Goal: Task Accomplishment & Management: Complete application form

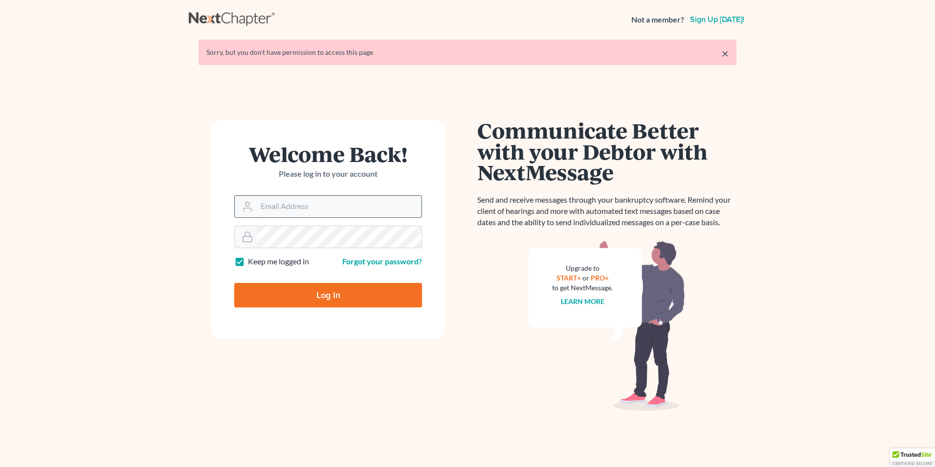
drag, startPoint x: 293, startPoint y: 206, endPoint x: 287, endPoint y: 206, distance: 5.9
click at [290, 206] on input "Email Address" at bounding box center [339, 207] width 165 height 22
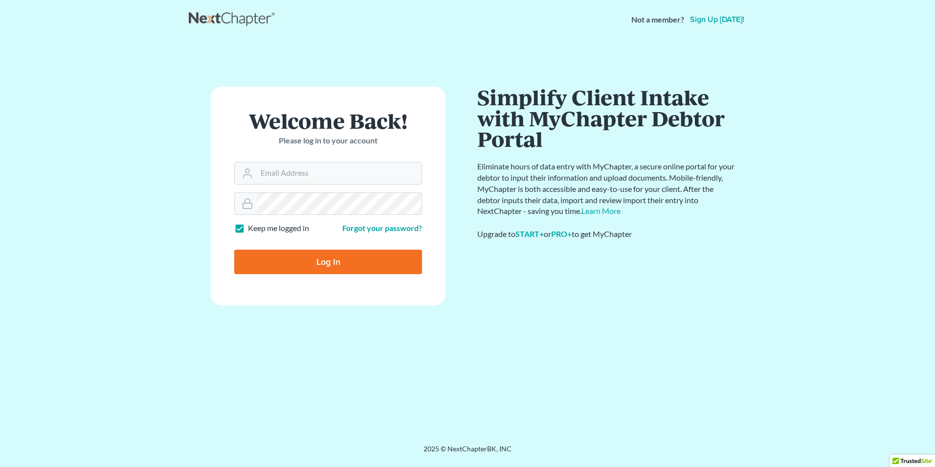
type input "[EMAIL_ADDRESS][DOMAIN_NAME]"
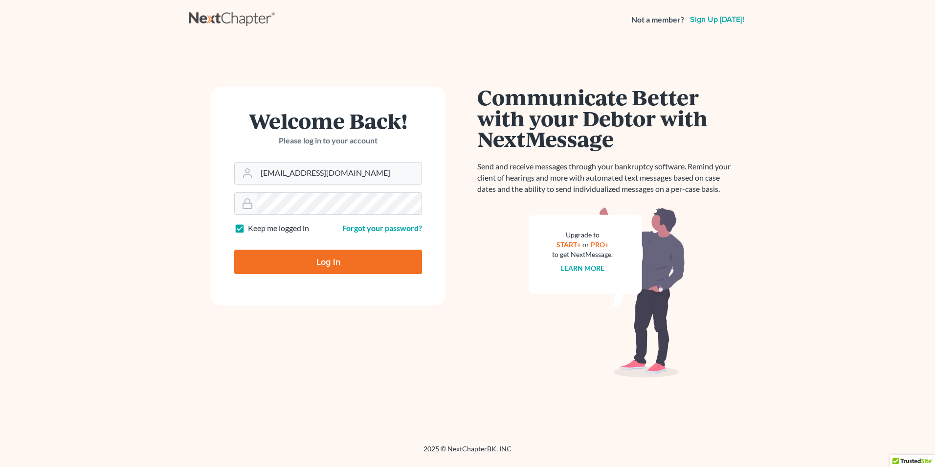
drag, startPoint x: 320, startPoint y: 279, endPoint x: 310, endPoint y: 273, distance: 11.6
click at [311, 274] on input "Log In" at bounding box center [328, 261] width 188 height 24
type input "Thinking..."
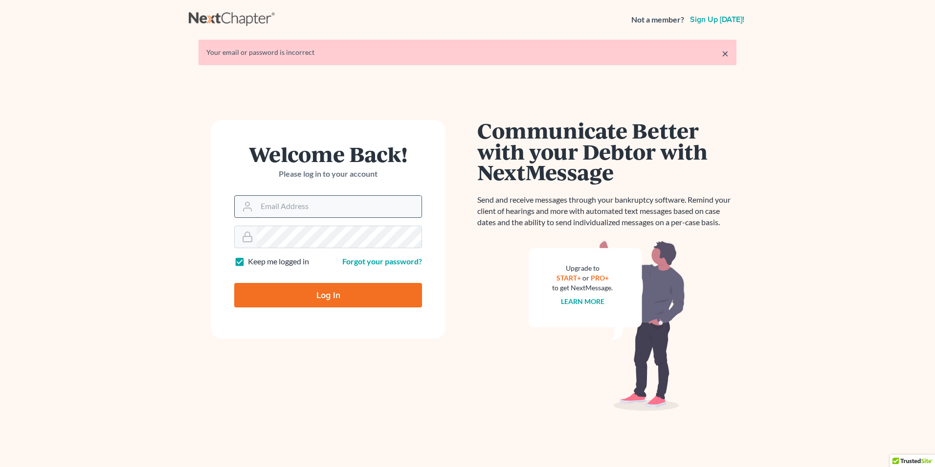
click at [315, 200] on input "Email Address" at bounding box center [339, 207] width 165 height 22
type input "[EMAIL_ADDRESS][DOMAIN_NAME]"
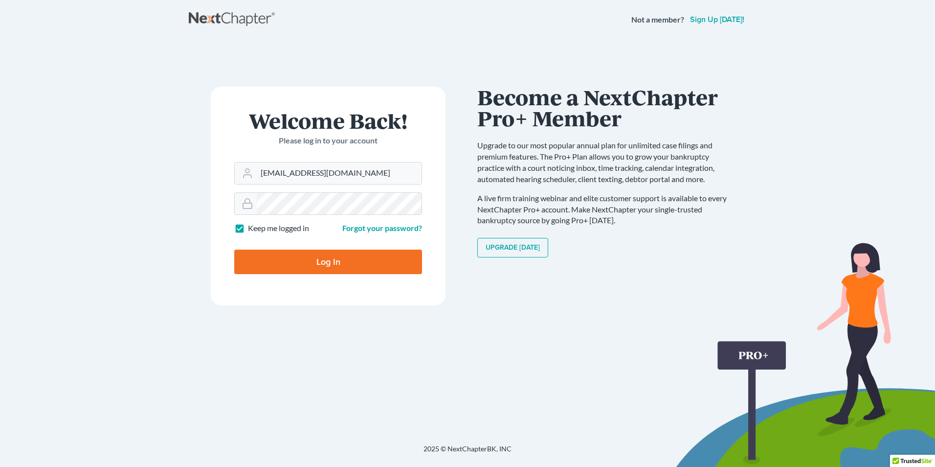
click at [314, 255] on input "Log In" at bounding box center [328, 261] width 188 height 24
type input "Thinking..."
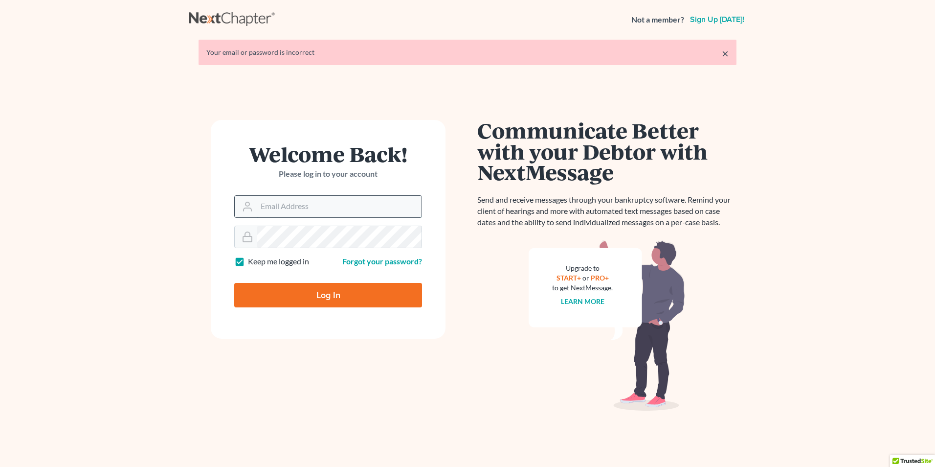
click at [277, 213] on input "Email Address" at bounding box center [339, 207] width 165 height 22
type input "[EMAIL_ADDRESS][DOMAIN_NAME]"
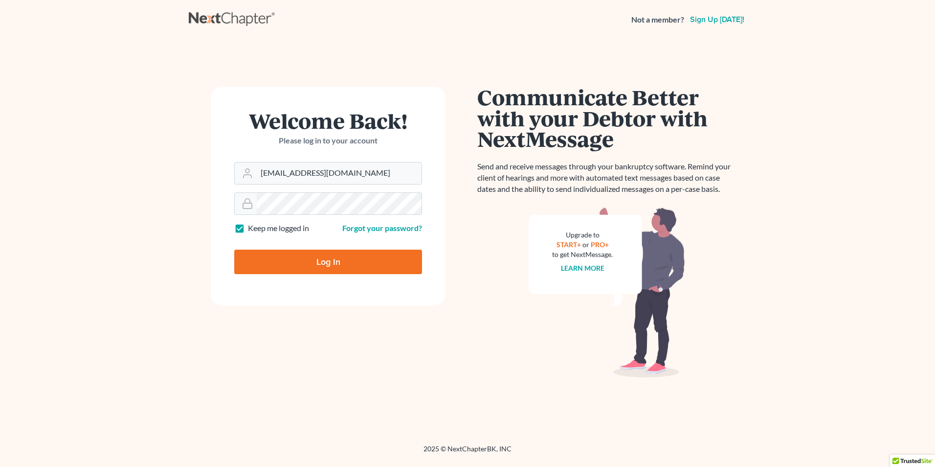
click at [328, 259] on input "Log In" at bounding box center [328, 261] width 188 height 24
type input "Thinking..."
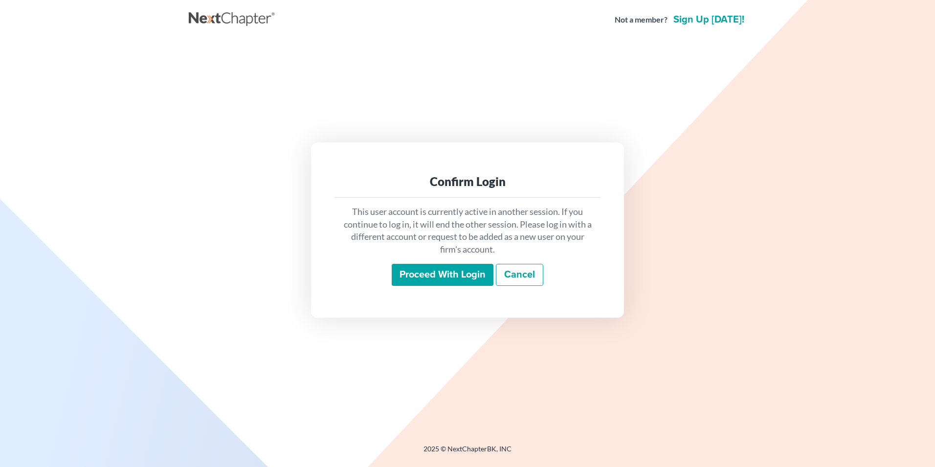
click at [482, 270] on input "Proceed with login" at bounding box center [443, 275] width 102 height 22
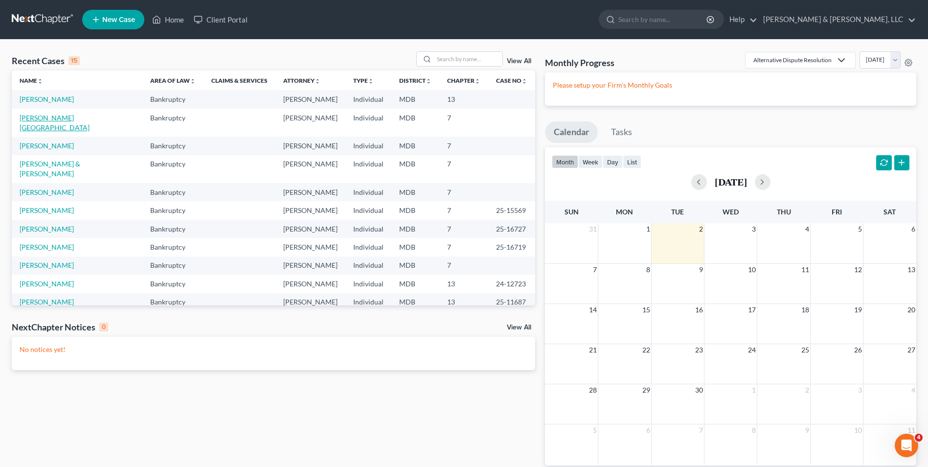
click at [55, 120] on link "[PERSON_NAME][GEOGRAPHIC_DATA]" at bounding box center [55, 122] width 70 height 18
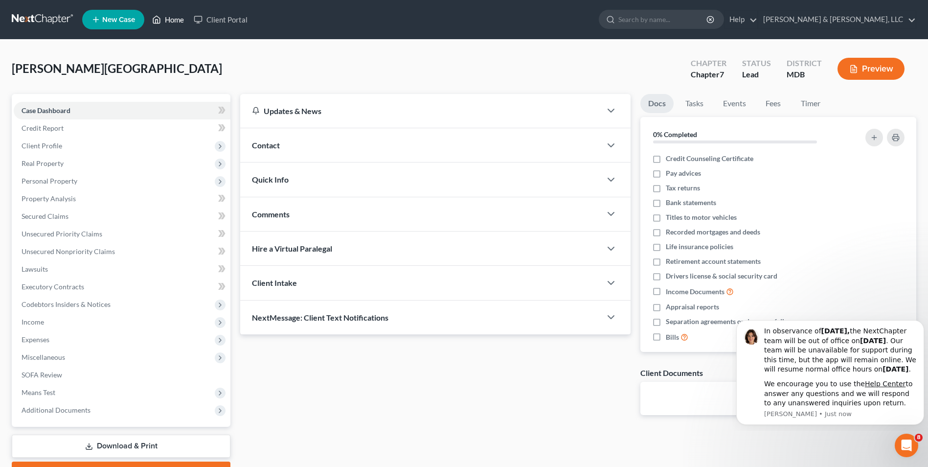
click at [173, 16] on link "Home" at bounding box center [168, 20] width 42 height 18
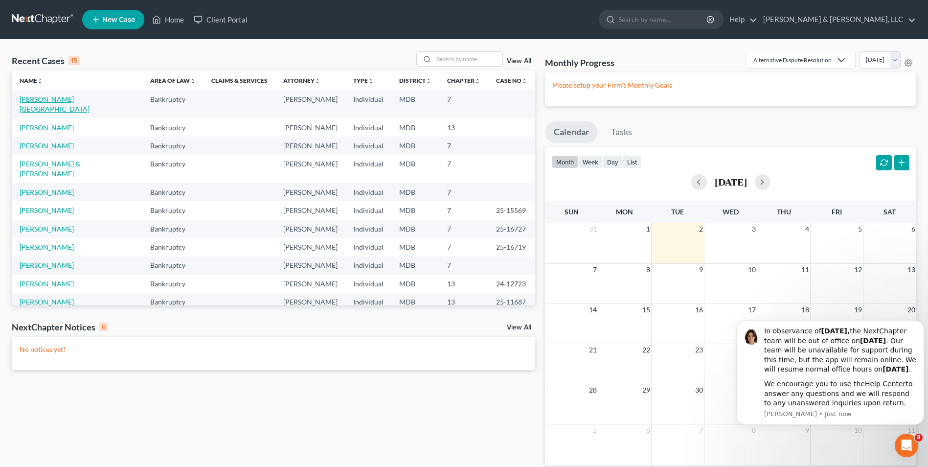
click at [61, 97] on link "[PERSON_NAME][GEOGRAPHIC_DATA]" at bounding box center [55, 104] width 70 height 18
click at [61, 96] on link "[PERSON_NAME][GEOGRAPHIC_DATA]" at bounding box center [55, 104] width 70 height 18
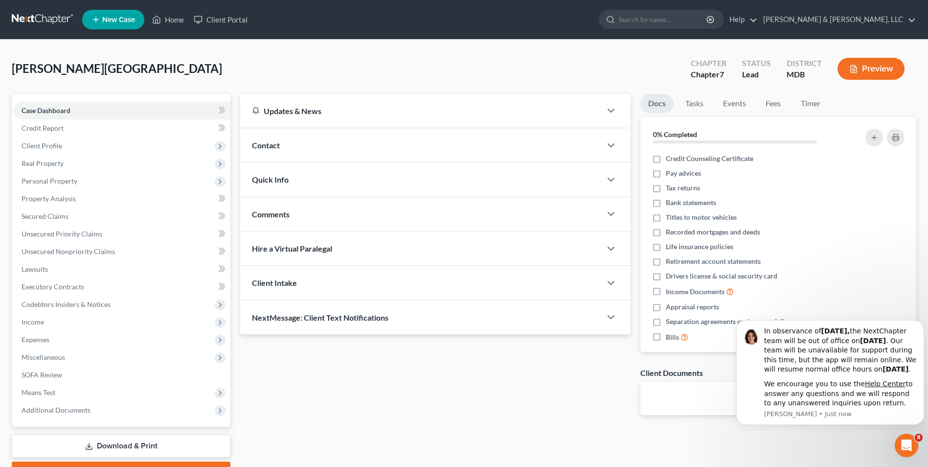
click at [410, 366] on div "Updates & News × Maryland District Notes: Take a look at NextChapter's District…" at bounding box center [435, 262] width 400 height 336
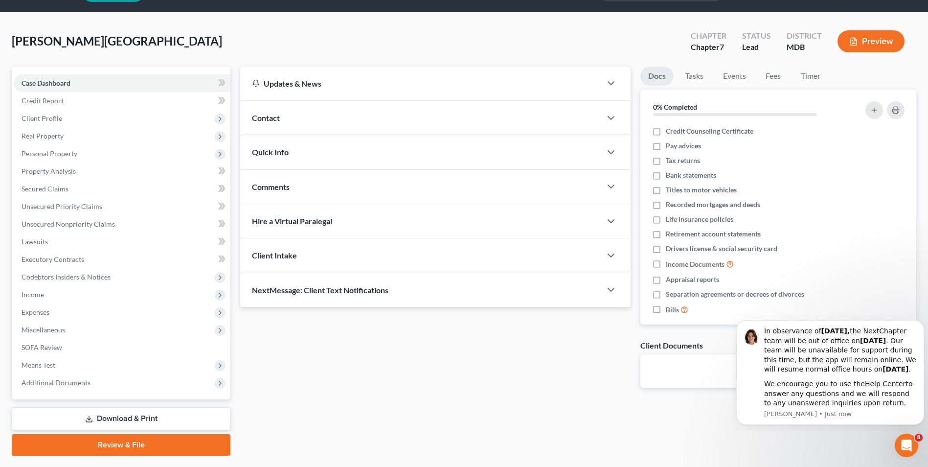
scroll to position [53, 0]
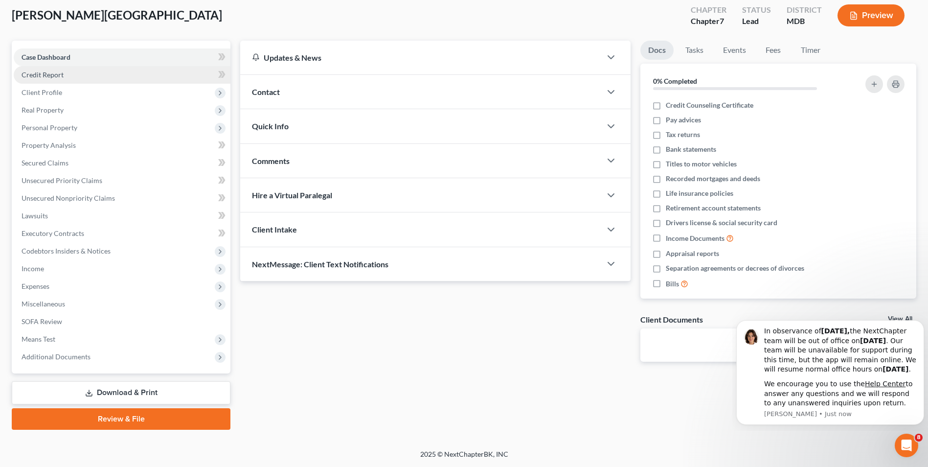
click at [90, 71] on link "Credit Report" at bounding box center [122, 75] width 217 height 18
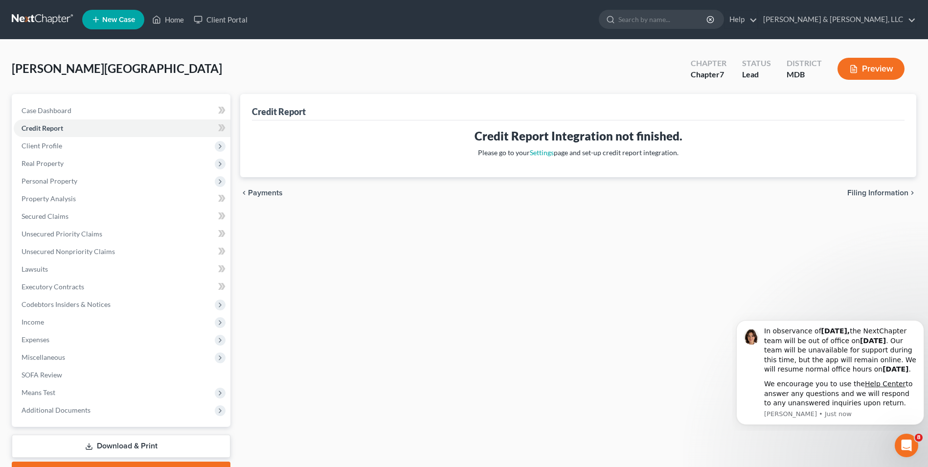
click at [859, 191] on span "Filing Information" at bounding box center [877, 193] width 61 height 8
select select "1"
select select "0"
select select "38"
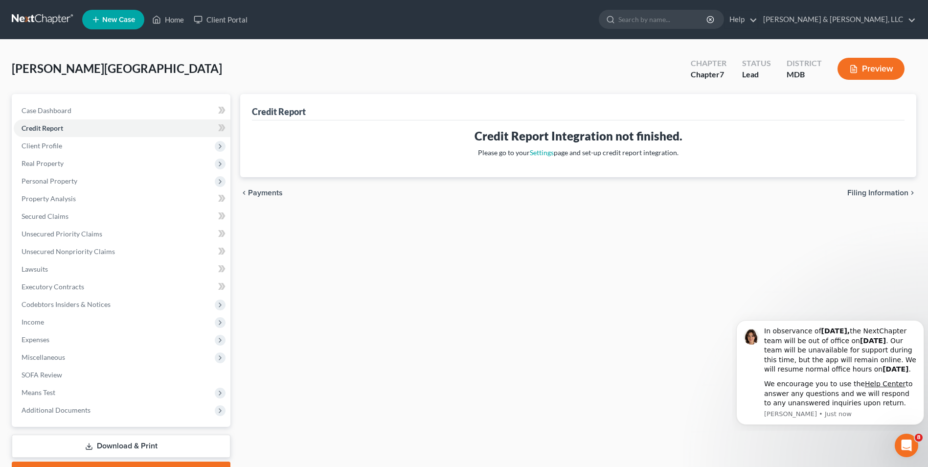
select select "0"
select select "21"
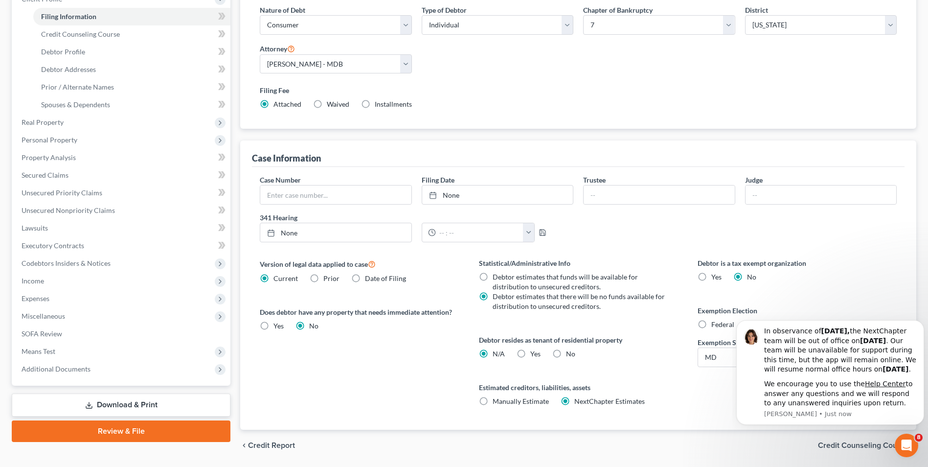
scroll to position [178, 0]
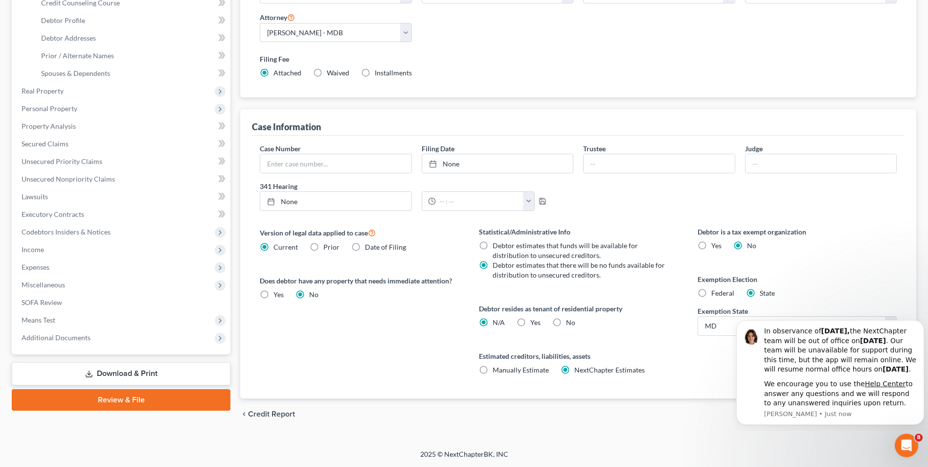
click at [566, 325] on label "No" at bounding box center [570, 322] width 9 height 10
click at [570, 324] on input "No" at bounding box center [573, 320] width 6 height 6
radio input "true"
radio input "false"
click at [920, 321] on icon "Dismiss notification" at bounding box center [920, 322] width 3 height 3
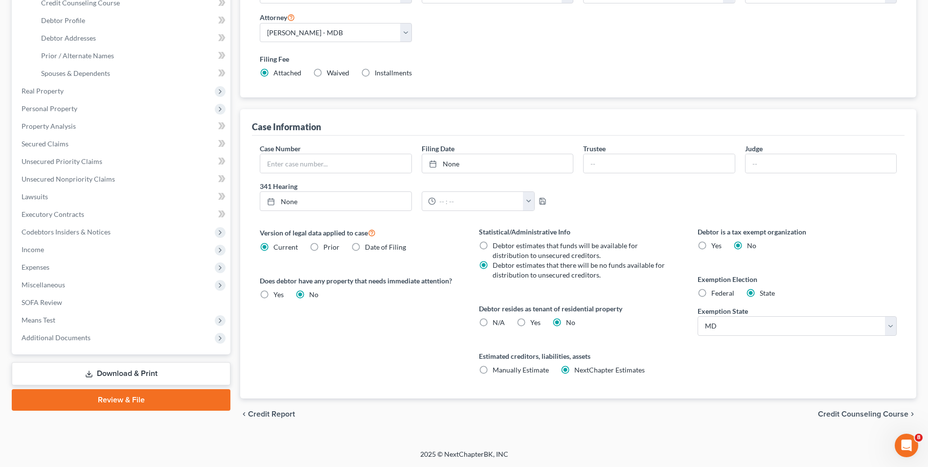
drag, startPoint x: 844, startPoint y: 410, endPoint x: 812, endPoint y: 407, distance: 31.4
click at [843, 410] on span "Credit Counseling Course" at bounding box center [863, 414] width 90 height 8
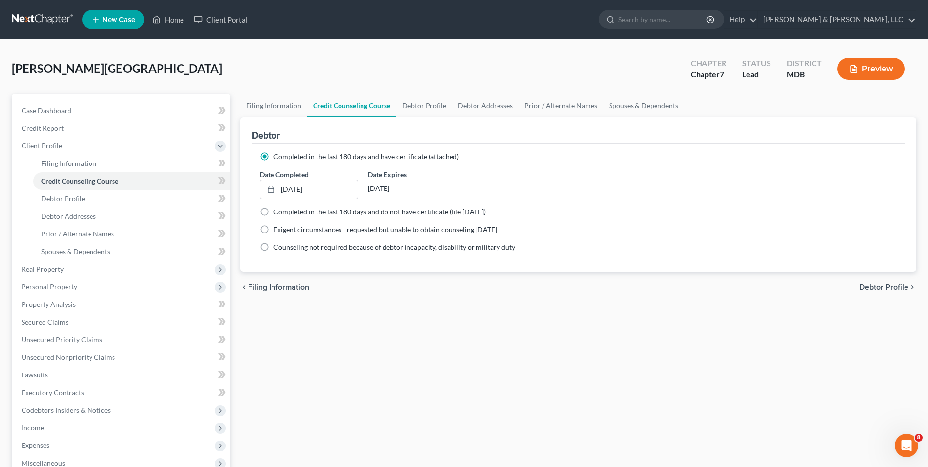
click at [874, 289] on span "Debtor Profile" at bounding box center [883, 287] width 49 height 8
select select "0"
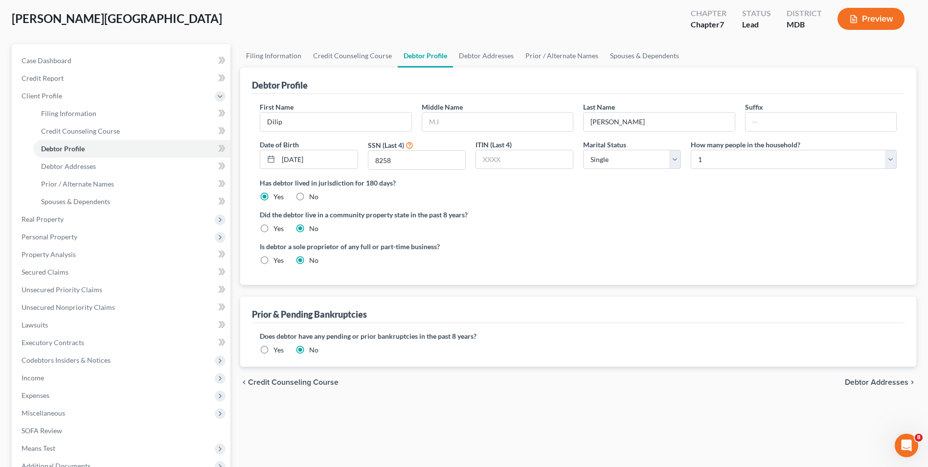
scroll to position [98, 0]
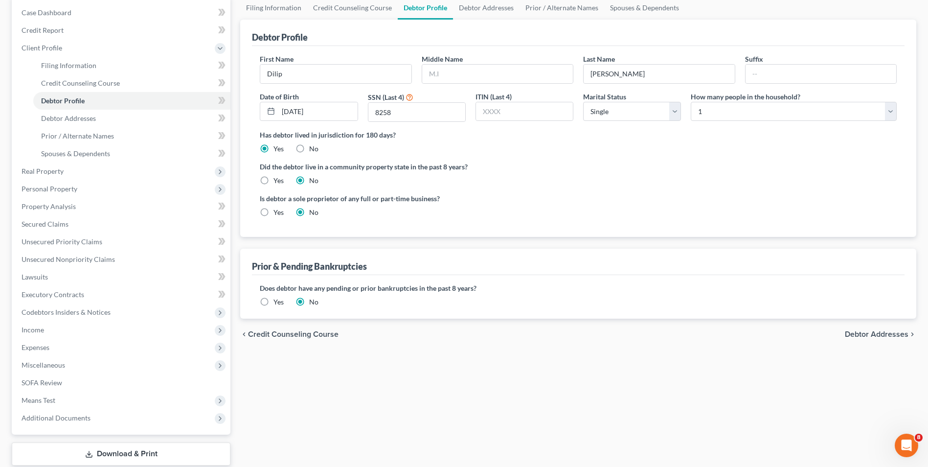
click at [273, 301] on label "Yes" at bounding box center [278, 302] width 10 height 10
click at [277, 301] on input "Yes" at bounding box center [280, 300] width 6 height 6
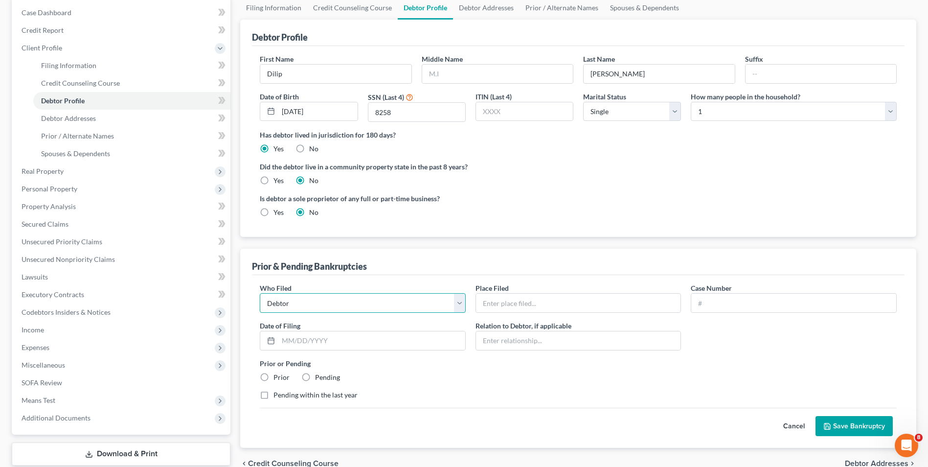
click at [454, 303] on select "Debtor Other" at bounding box center [363, 303] width 206 height 20
select select "other"
click at [260, 293] on select "Debtor Other" at bounding box center [363, 303] width 206 height 20
click at [492, 305] on input "text" at bounding box center [578, 302] width 205 height 19
type input "Image Direct Group, LLC"
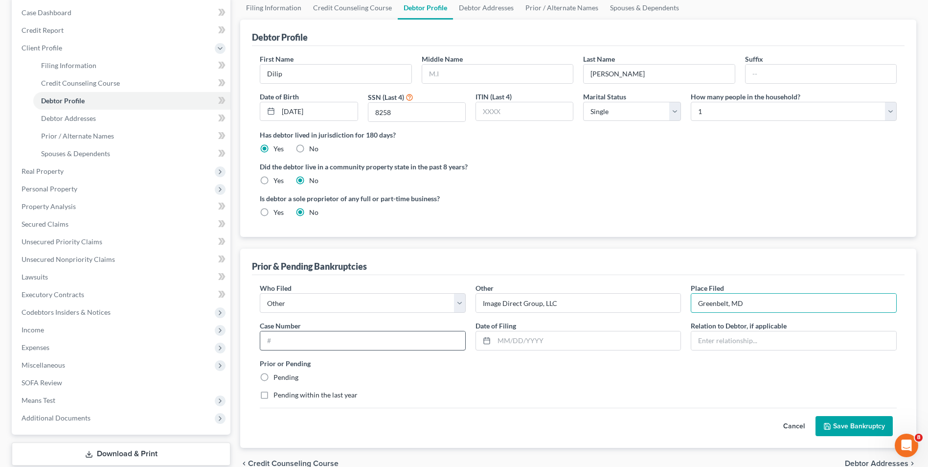
type input "Greenbelt, MD"
click at [276, 334] on input "text" at bounding box center [362, 340] width 205 height 19
type input "25-10353"
click at [273, 378] on label "Pending" at bounding box center [285, 377] width 25 height 10
click at [277, 378] on input "Pending" at bounding box center [280, 375] width 6 height 6
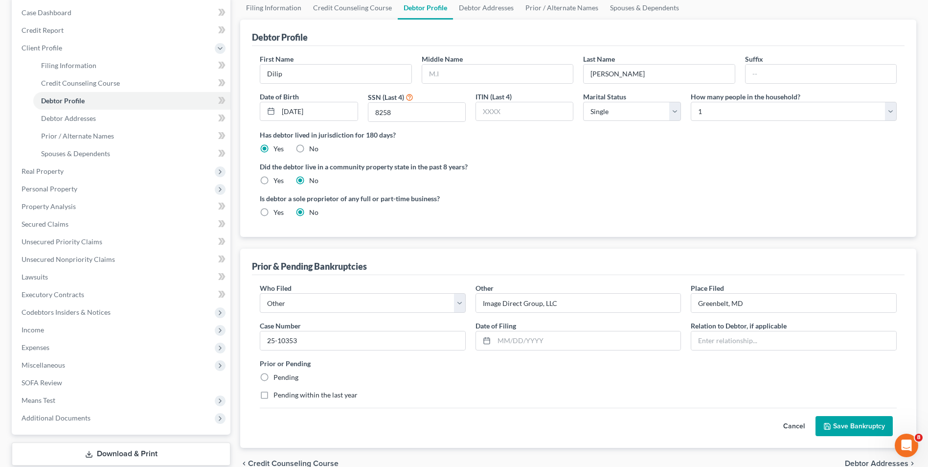
radio input "true"
click at [501, 340] on input "text" at bounding box center [587, 340] width 187 height 19
type input "01/15/2025"
type input "d"
type input "Debtor sole owner"
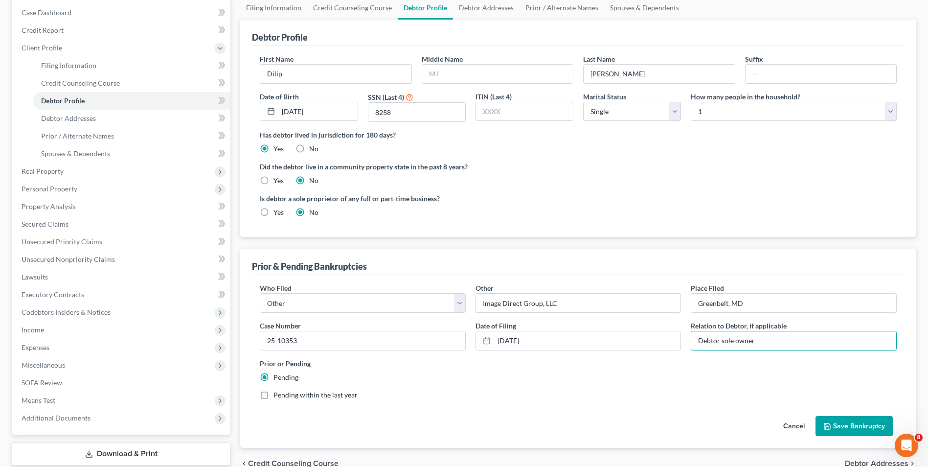
click at [833, 432] on button "Save Bankruptcy" at bounding box center [853, 426] width 77 height 21
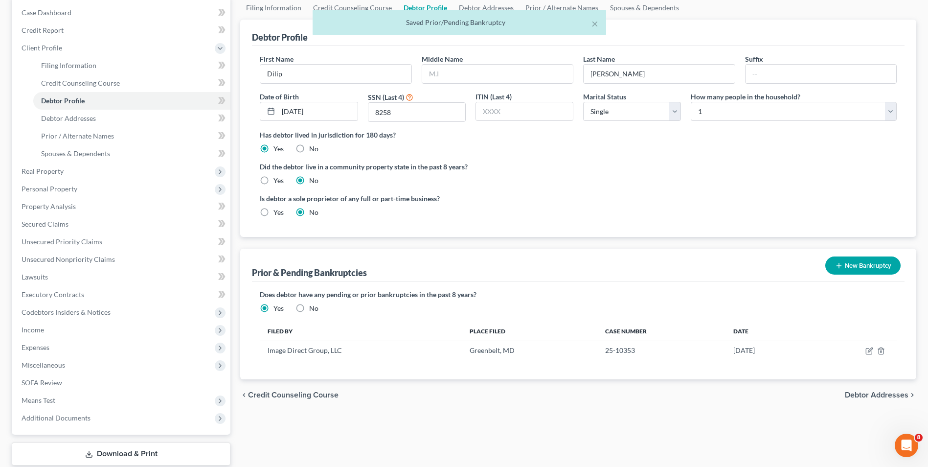
drag, startPoint x: 866, startPoint y: 395, endPoint x: 809, endPoint y: 337, distance: 81.3
click at [862, 394] on span "Debtor Addresses" at bounding box center [877, 395] width 64 height 8
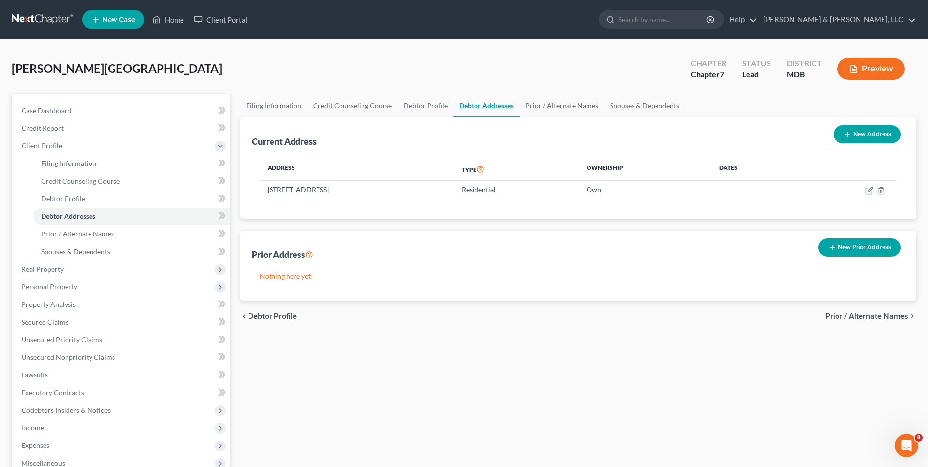
click at [850, 315] on span "Prior / Alternate Names" at bounding box center [866, 316] width 83 height 8
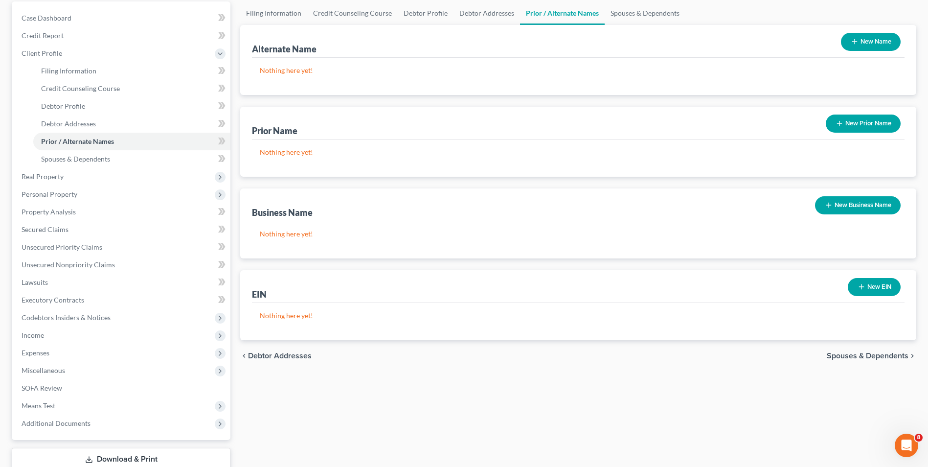
scroll to position [98, 0]
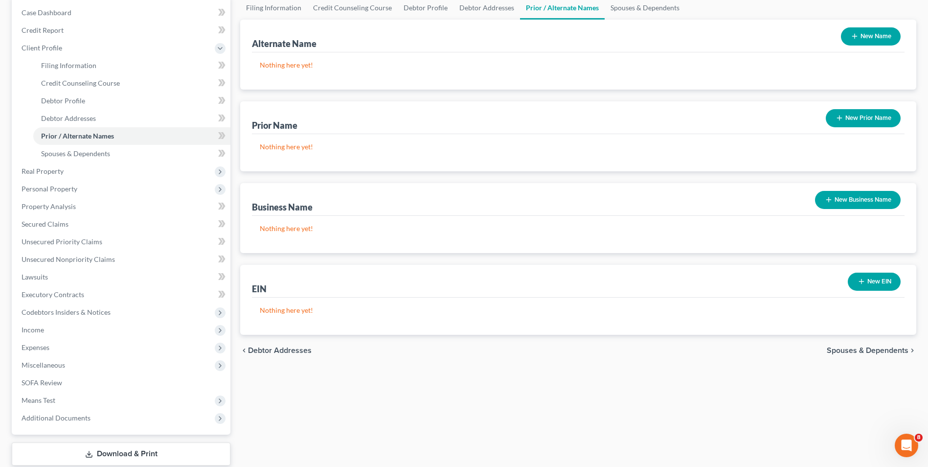
click at [851, 350] on span "Spouses & Dependents" at bounding box center [867, 350] width 82 height 8
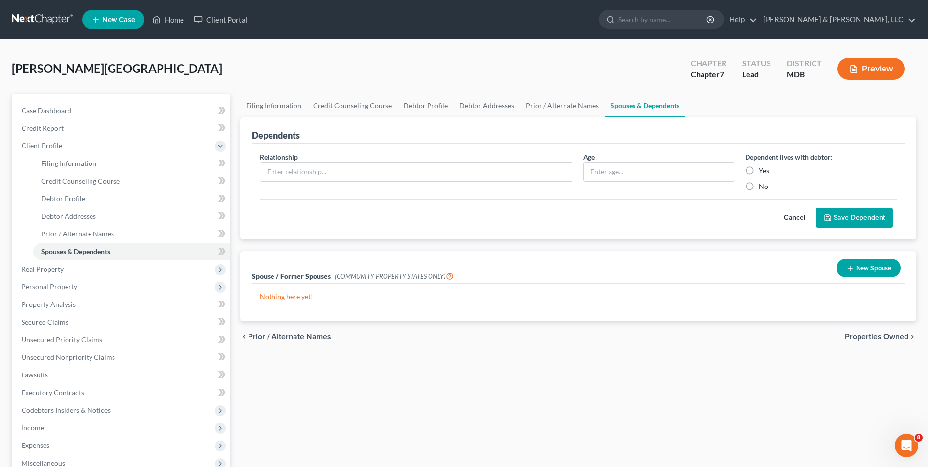
drag, startPoint x: 883, startPoint y: 339, endPoint x: 609, endPoint y: 308, distance: 275.6
click at [882, 339] on span "Properties Owned" at bounding box center [877, 337] width 64 height 8
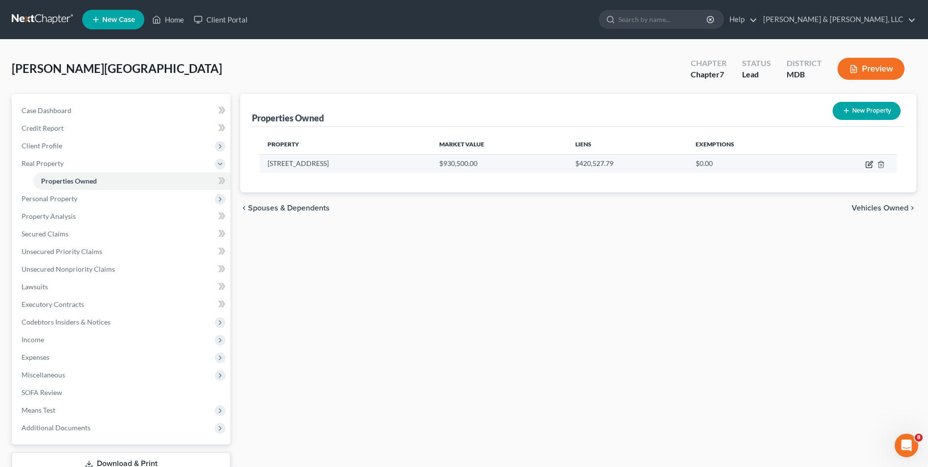
click at [866, 164] on icon "button" at bounding box center [869, 165] width 6 height 6
select select "21"
select select "0"
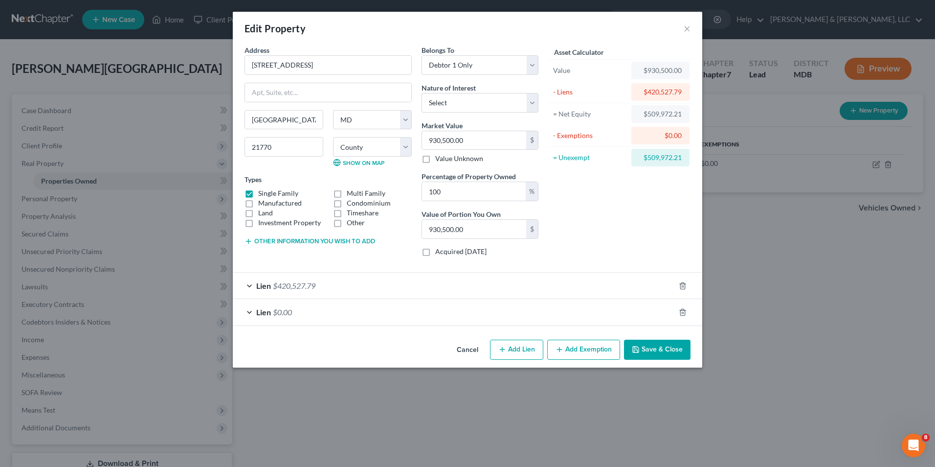
click at [253, 309] on div "Lien $0.00" at bounding box center [454, 312] width 442 height 26
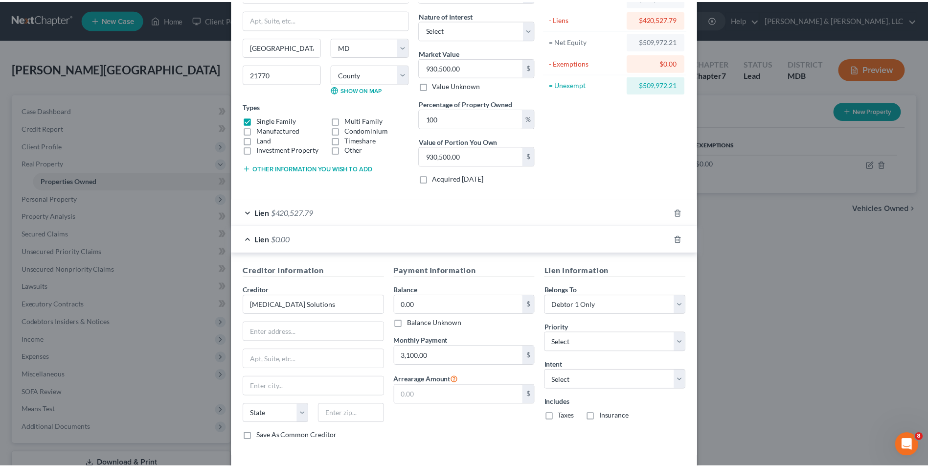
scroll to position [116, 0]
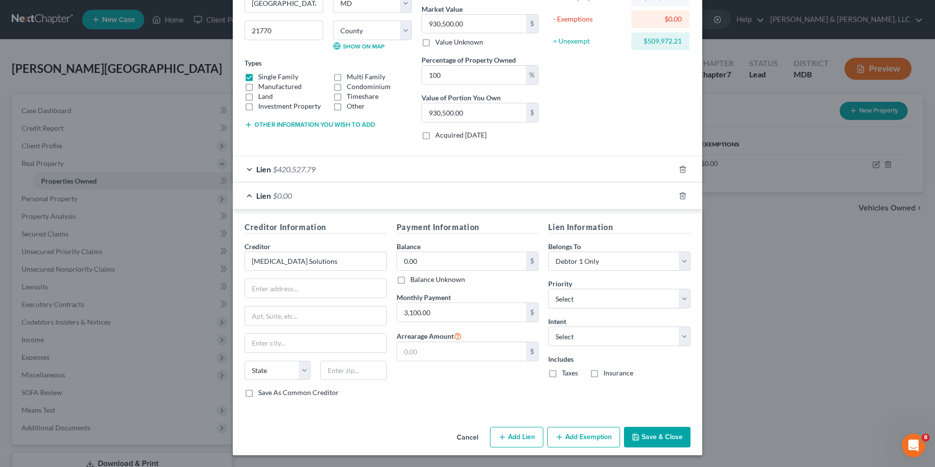
drag, startPoint x: 646, startPoint y: 431, endPoint x: 620, endPoint y: 399, distance: 41.5
click at [645, 429] on button "Save & Close" at bounding box center [657, 436] width 67 height 21
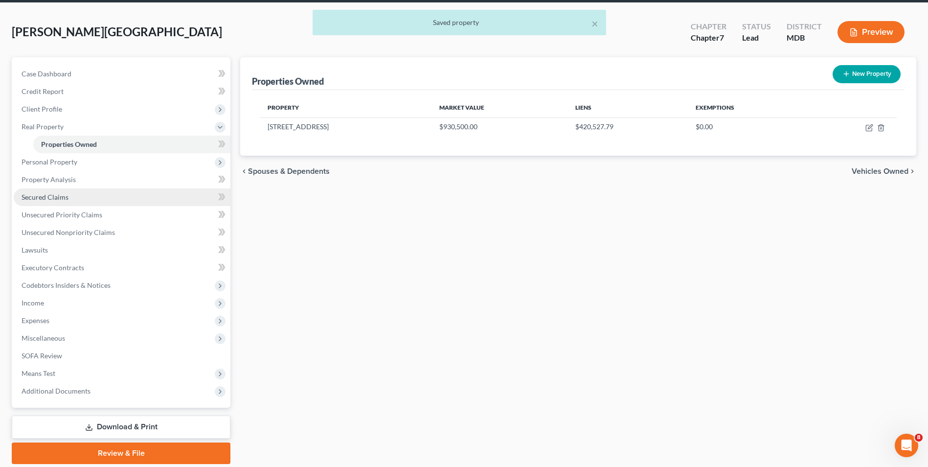
scroll to position [71, 0]
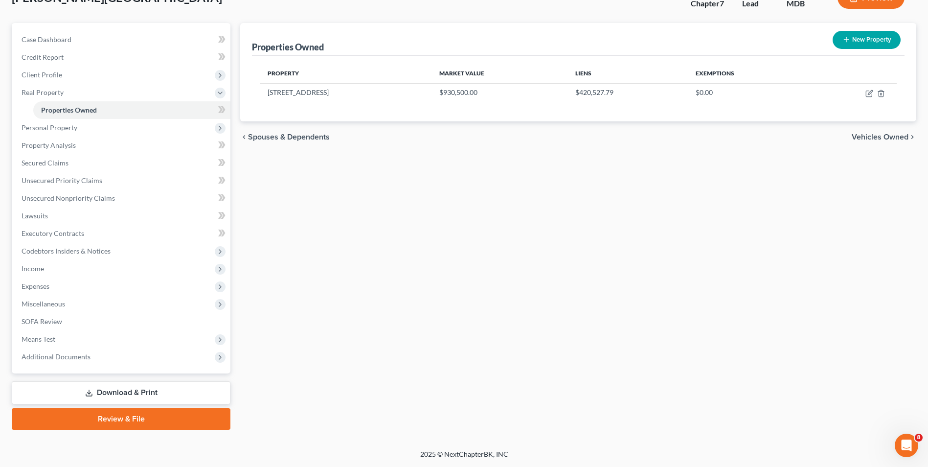
click at [89, 388] on link "Download & Print" at bounding box center [121, 392] width 219 height 23
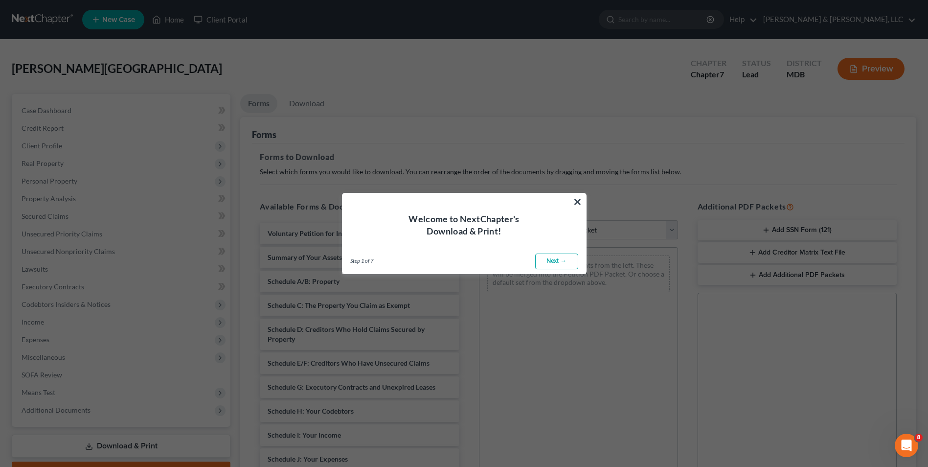
drag, startPoint x: 572, startPoint y: 263, endPoint x: 558, endPoint y: 260, distance: 14.0
click at [571, 263] on link "Next →" at bounding box center [556, 261] width 43 height 16
select select "0"
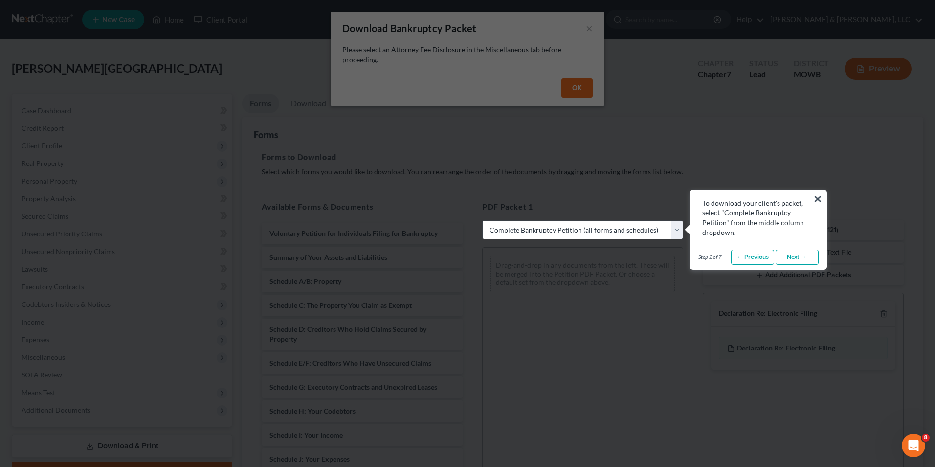
drag, startPoint x: 588, startPoint y: 82, endPoint x: 589, endPoint y: 89, distance: 6.9
click at [818, 197] on button "×" at bounding box center [817, 199] width 9 height 16
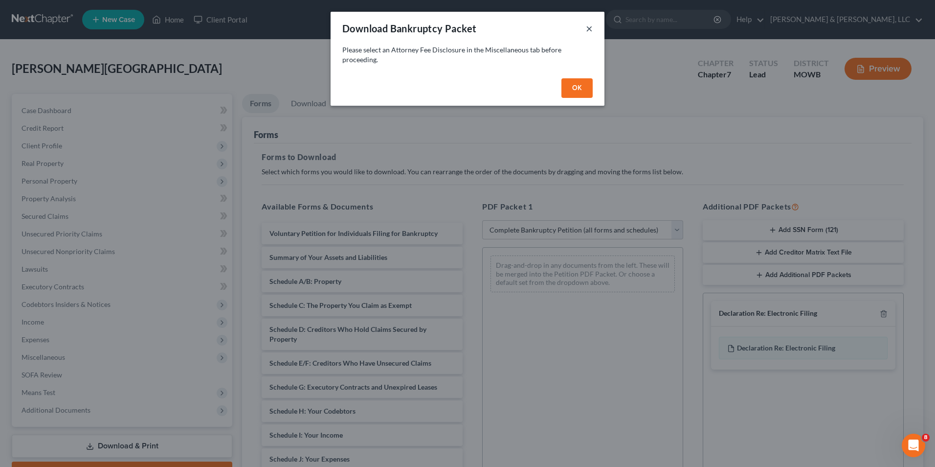
click at [590, 31] on button "×" at bounding box center [589, 28] width 7 height 12
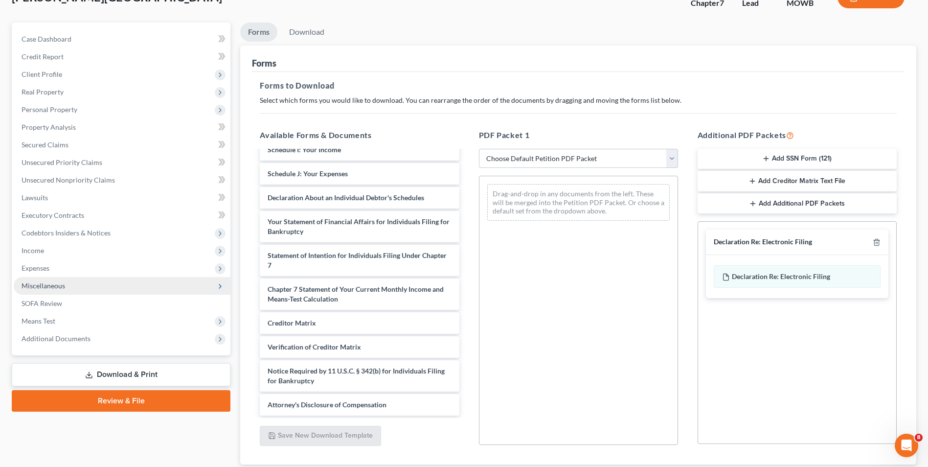
scroll to position [137, 0]
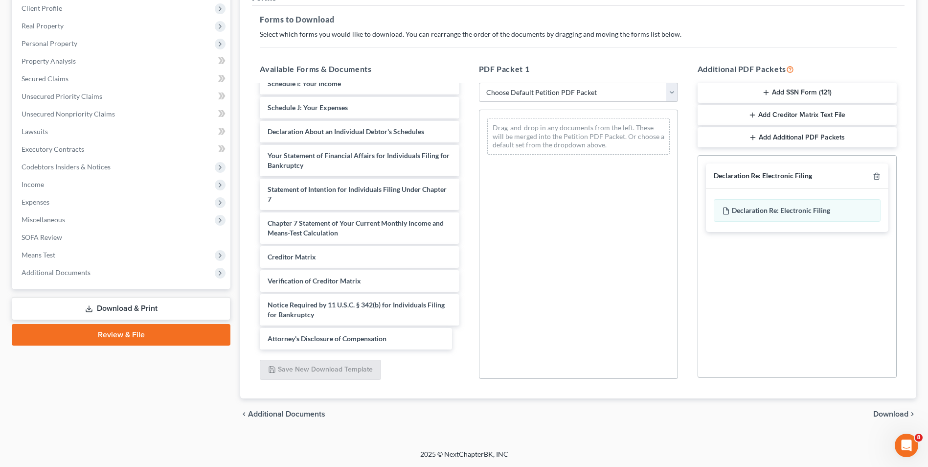
click at [290, 336] on div "Attorney's Disclosure of Compensation Voluntary Petition for Individuals Filing…" at bounding box center [359, 110] width 215 height 478
click at [303, 340] on div "Voluntary Petition for Individuals Filing for Bankruptcy Summary of Your Assets…" at bounding box center [359, 110] width 215 height 478
click at [380, 335] on span "Attorney's Disclosure of Compensation" at bounding box center [327, 338] width 119 height 8
click at [380, 334] on span "Attorney's Disclosure of Compensation" at bounding box center [327, 338] width 119 height 8
click at [677, 97] on select "Choose Default Petition PDF Packet Complete Bankruptcy Petition (all forms and …" at bounding box center [578, 93] width 199 height 20
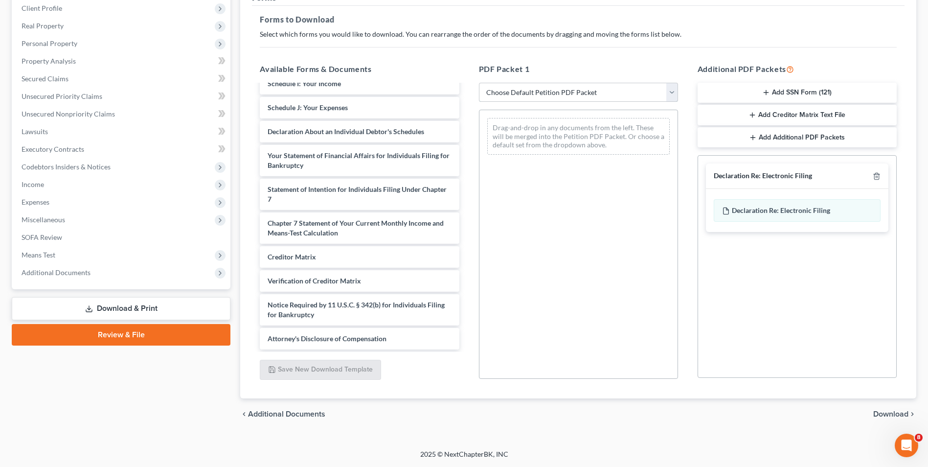
select select "4"
click at [479, 83] on select "Choose Default Petition PDF Packet Complete Bankruptcy Petition (all forms and …" at bounding box center [578, 93] width 199 height 20
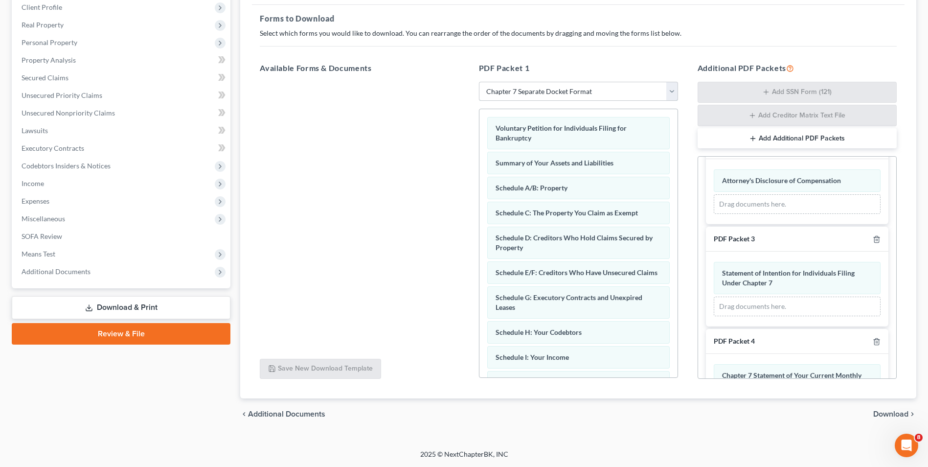
scroll to position [0, 0]
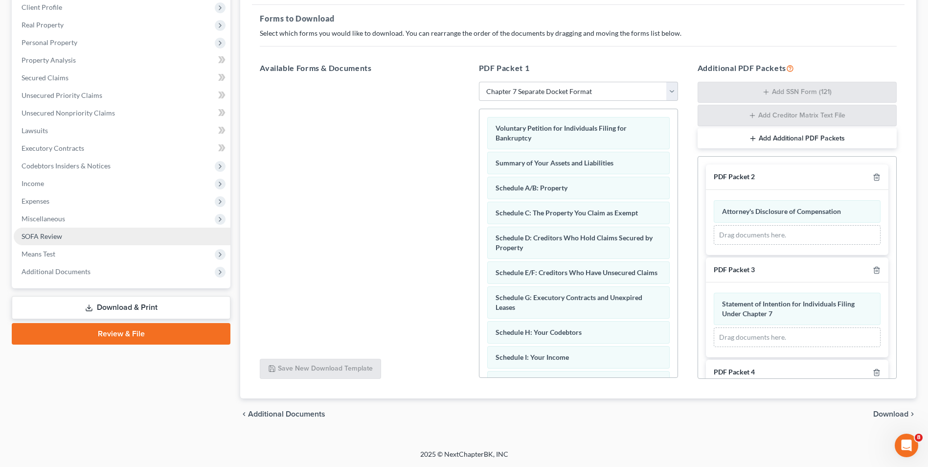
click at [51, 234] on span "SOFA Review" at bounding box center [42, 236] width 41 height 8
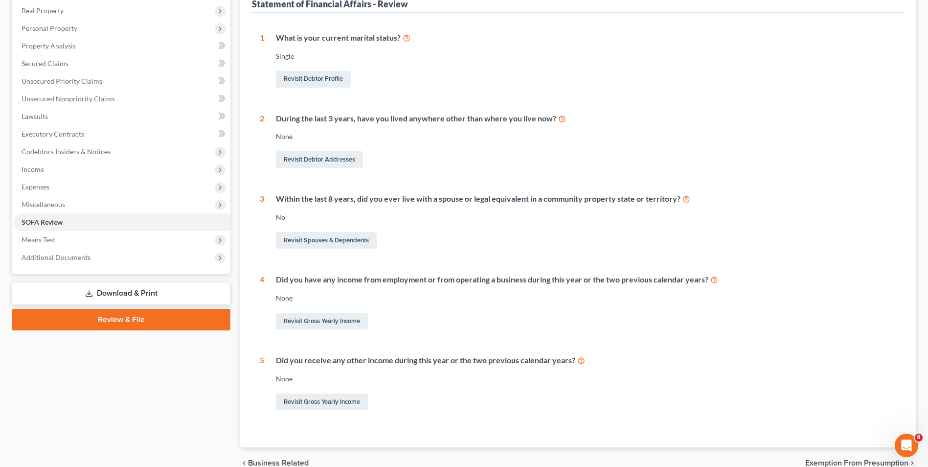
scroll to position [104, 0]
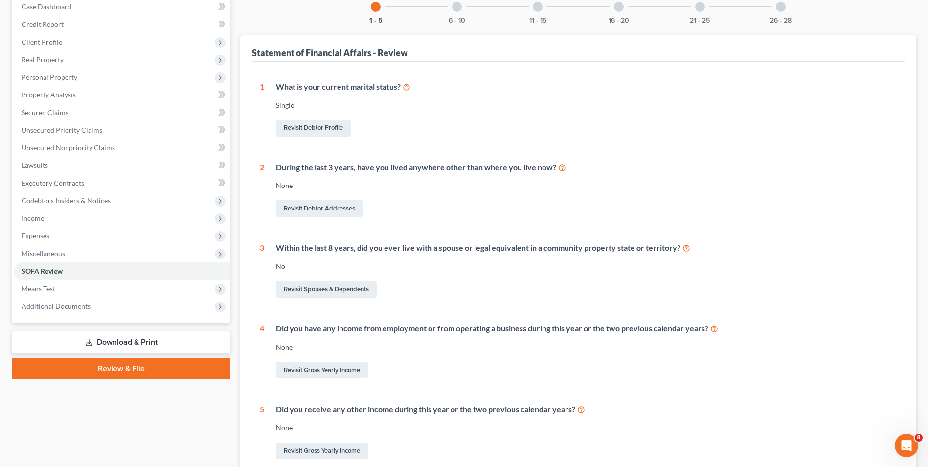
click at [459, 6] on div at bounding box center [457, 7] width 10 height 10
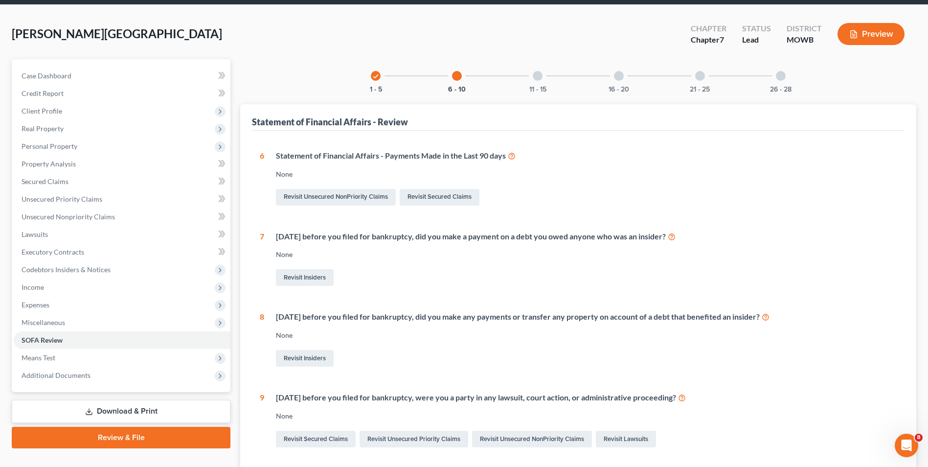
scroll to position [6, 0]
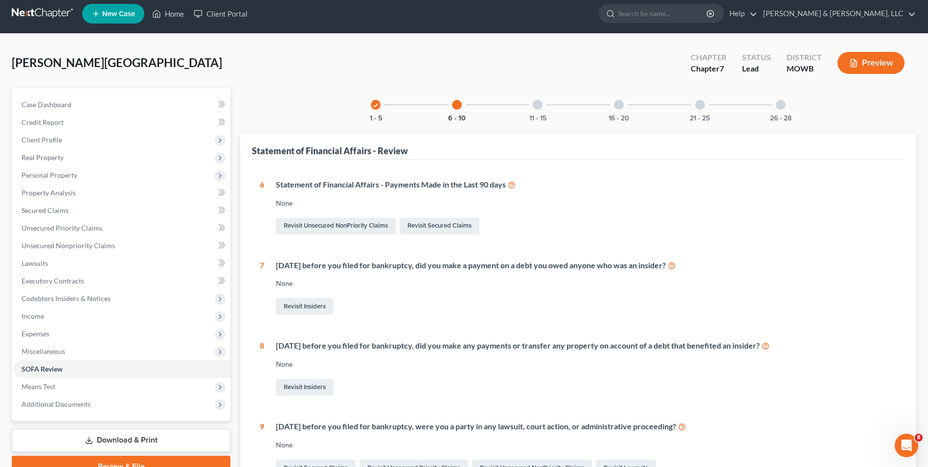
click at [536, 103] on div at bounding box center [538, 105] width 10 height 10
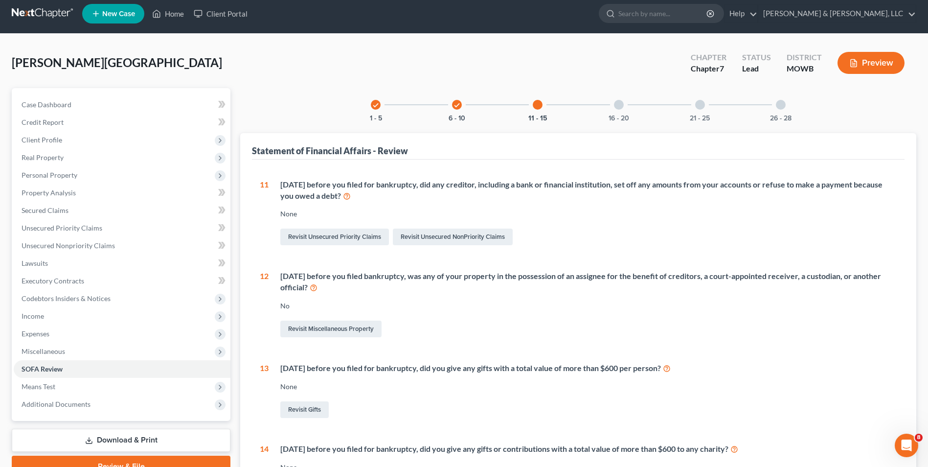
click at [615, 107] on div at bounding box center [619, 105] width 10 height 10
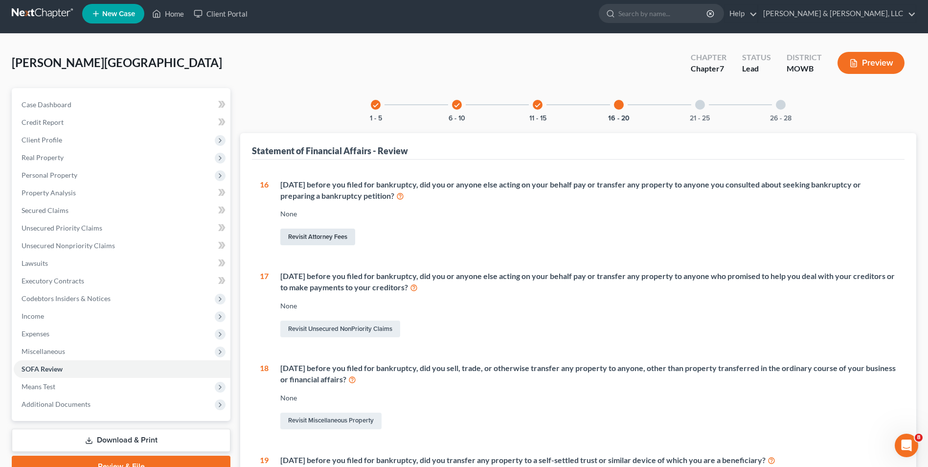
click at [345, 236] on link "Revisit Attorney Fees" at bounding box center [317, 236] width 75 height 17
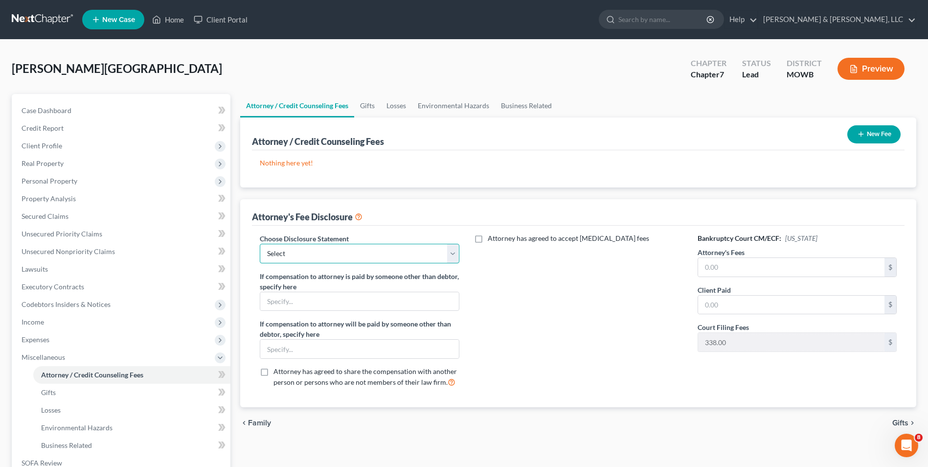
click at [416, 247] on select "Select Chapter 13 payments through plan Chapter 7 Template Chapter 13 Bankruptc…" at bounding box center [359, 254] width 199 height 20
select select "1"
click at [260, 244] on select "Select Chapter 13 payments through plan Chapter 7 Template Chapter 13 Bankruptc…" at bounding box center [359, 254] width 199 height 20
click at [701, 269] on input "text" at bounding box center [791, 267] width 186 height 19
type input "5,662.00"
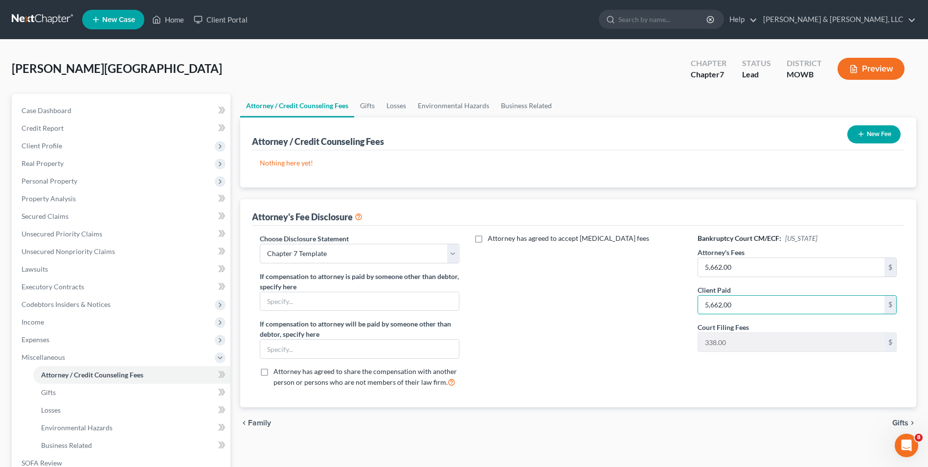
type input "5,662.00"
click at [871, 128] on button "New Fee" at bounding box center [873, 134] width 53 height 18
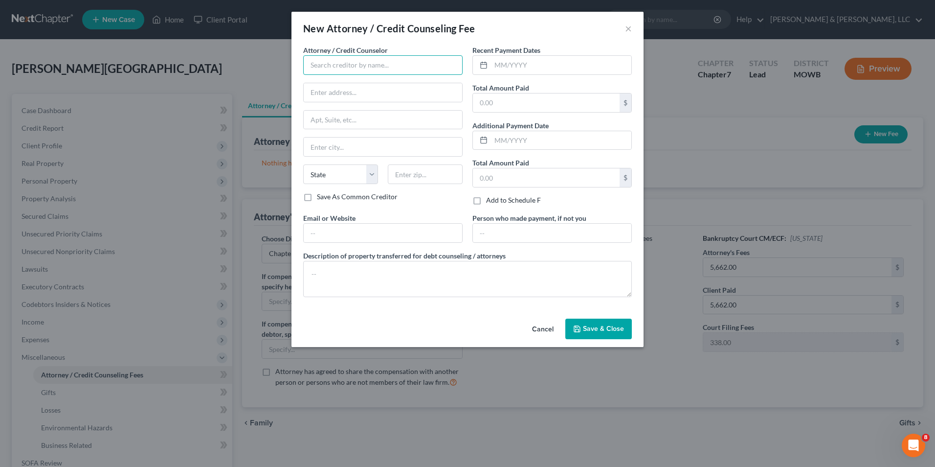
click at [359, 68] on input "text" at bounding box center [382, 65] width 159 height 20
type input "R"
type input "[PERSON_NAME], Esq."
type input "[PERSON_NAME] & [PERSON_NAME], LLC"
type input "151 W. Patrick St."
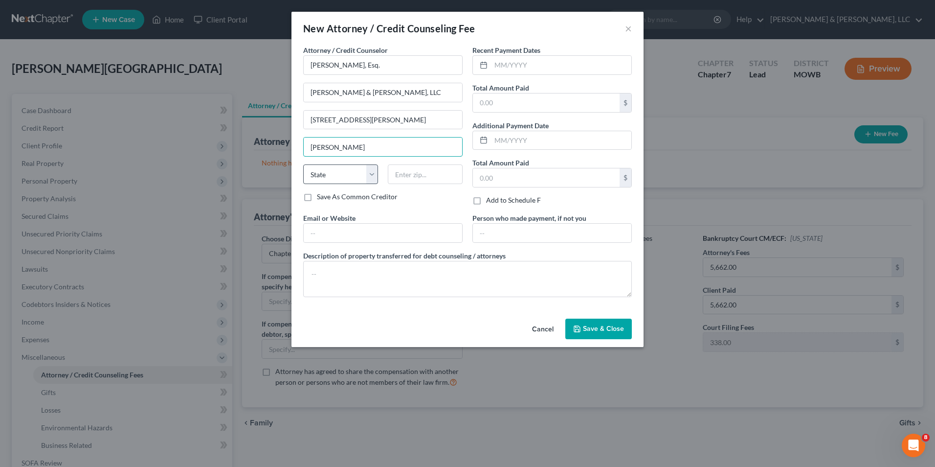
type input "Frederick"
click at [374, 174] on select "State AL AK AR AZ CA CO CT DE DC FL GA GU HI ID IL IN IA KS KY LA ME MD MA MI M…" at bounding box center [340, 174] width 75 height 20
select select "21"
click at [303, 164] on select "State AL AK AR AZ CA CO CT DE DC FL GA GU HI ID IL IN IA KS KY LA ME MD MA MI M…" at bounding box center [340, 174] width 75 height 20
click at [440, 176] on input "text" at bounding box center [425, 174] width 75 height 20
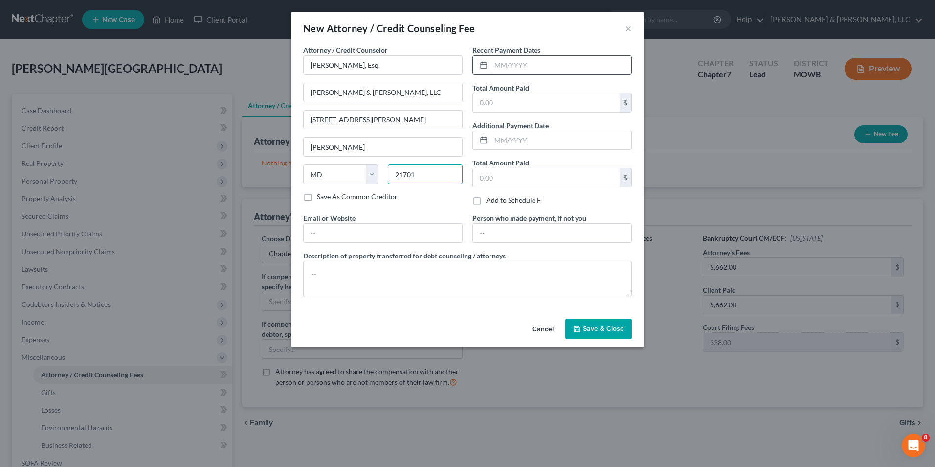
type input "21701"
click at [495, 68] on input "text" at bounding box center [561, 65] width 140 height 19
type input "05/2025"
type input "5,662.00"
drag, startPoint x: 318, startPoint y: 266, endPoint x: 333, endPoint y: 268, distance: 14.8
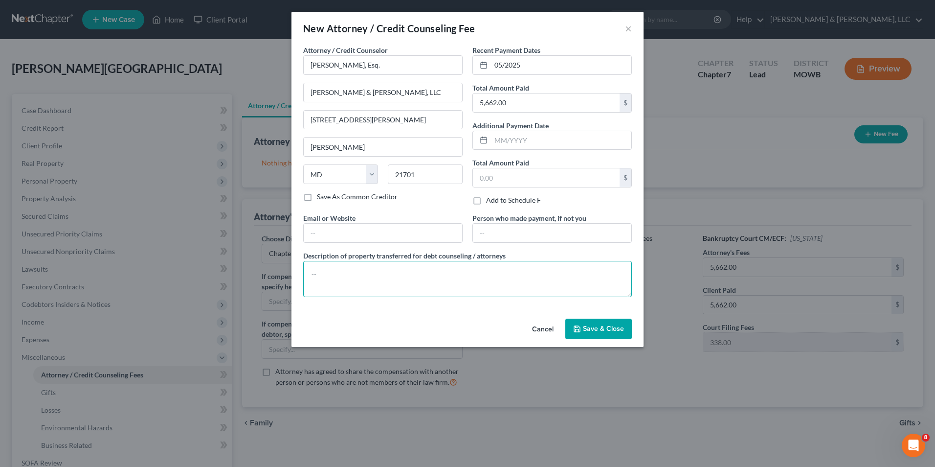
click at [320, 266] on textarea at bounding box center [467, 279] width 329 height 36
type textarea "$5,662.00 attorney's fees plus $338.00 filing fee. Fee does not include contest…"
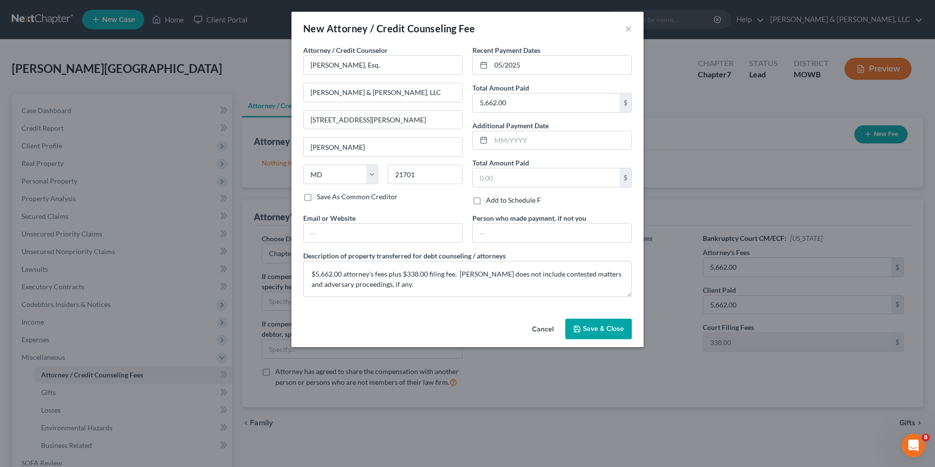
drag, startPoint x: 601, startPoint y: 328, endPoint x: 593, endPoint y: 322, distance: 9.8
click at [601, 328] on span "Save & Close" at bounding box center [603, 328] width 41 height 8
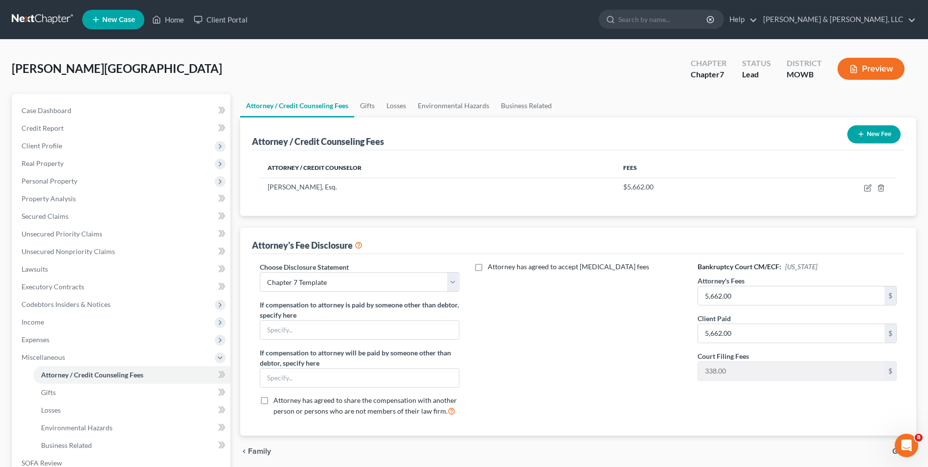
scroll to position [141, 0]
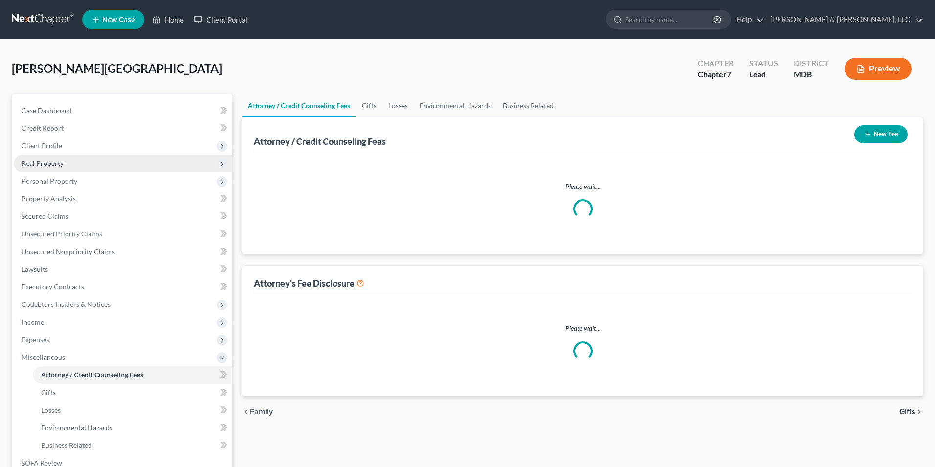
select select "1"
